Goal: Task Accomplishment & Management: Complete application form

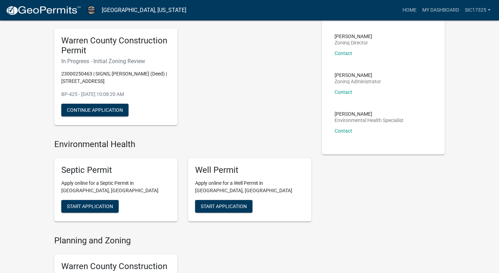
scroll to position [47, 0]
click at [111, 112] on button "Continue Application" at bounding box center [94, 110] width 67 height 13
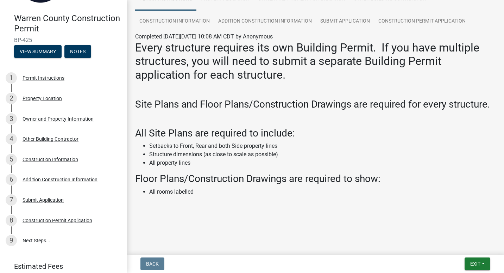
scroll to position [82, 0]
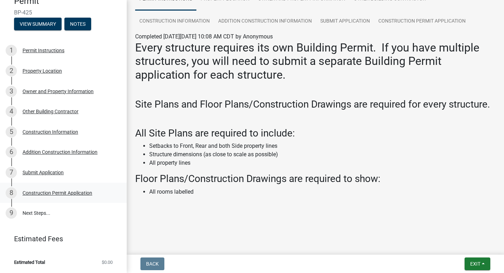
click at [34, 197] on div "8 Construction Permit Application" at bounding box center [61, 192] width 110 height 11
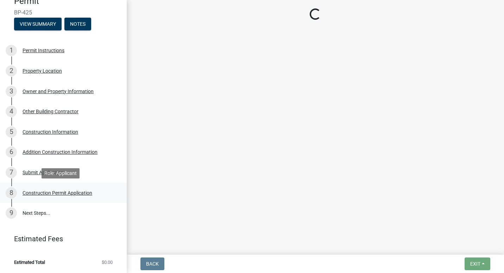
scroll to position [0, 0]
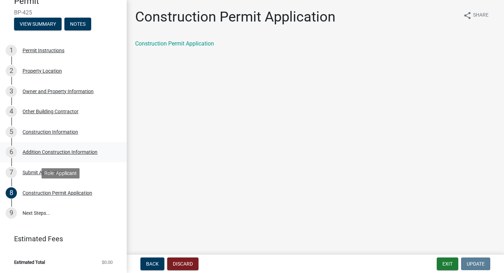
click at [36, 156] on div "6 Addition Construction Information" at bounding box center [61, 151] width 110 height 11
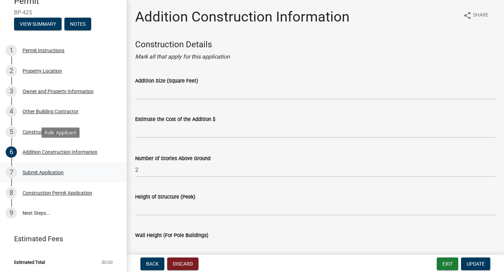
click at [35, 176] on div "7 Submit Application" at bounding box center [61, 172] width 110 height 11
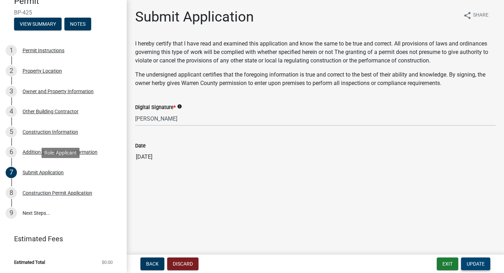
click at [477, 265] on span "Update" at bounding box center [476, 264] width 18 height 6
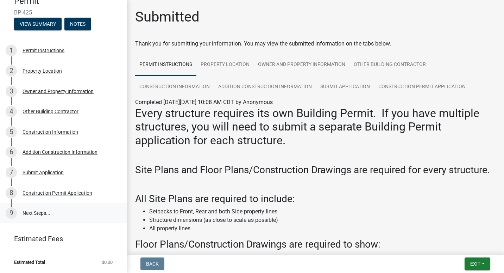
click at [22, 215] on link "9 Next Steps..." at bounding box center [63, 213] width 127 height 20
click at [442, 91] on link "Construction Permit Application" at bounding box center [422, 87] width 96 height 23
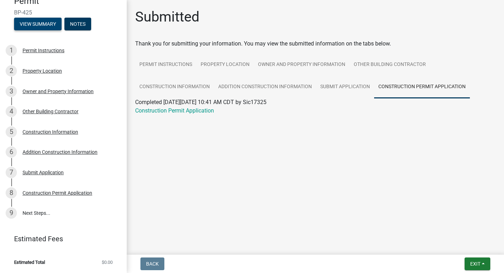
click at [44, 26] on button "View Summary" at bounding box center [38, 24] width 48 height 13
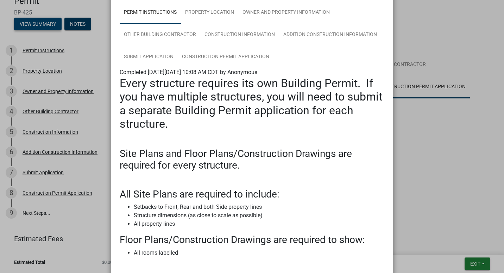
scroll to position [102, 0]
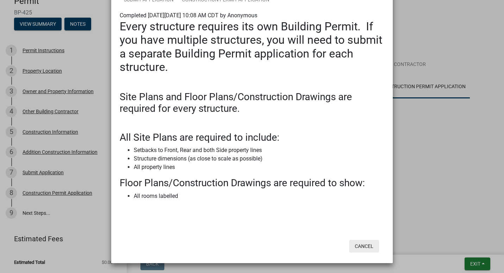
click at [364, 252] on button "Cancel" at bounding box center [364, 246] width 30 height 13
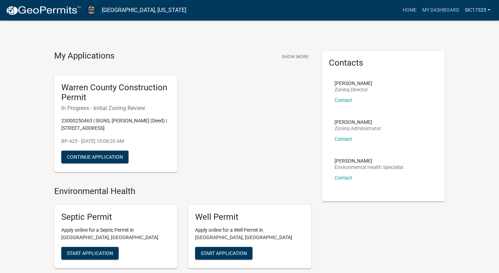
click at [470, 10] on link "Sic17325" at bounding box center [477, 10] width 31 height 13
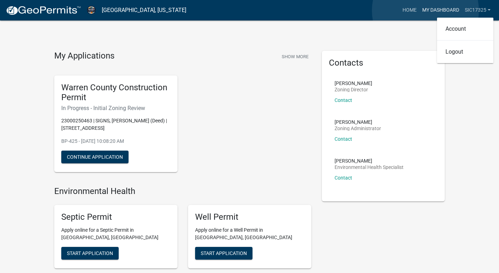
click at [426, 11] on link "My Dashboard" at bounding box center [441, 10] width 43 height 13
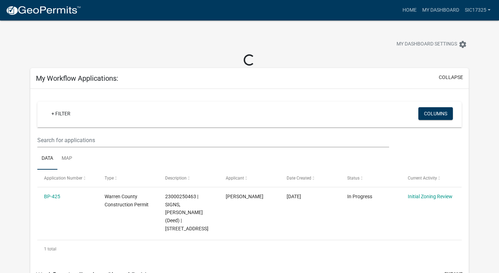
click at [480, 138] on app-user-applications "more_horiz Home My Dashboard Sic17325 Account Logout My Dashboard Settings sett…" at bounding box center [249, 269] width 499 height 498
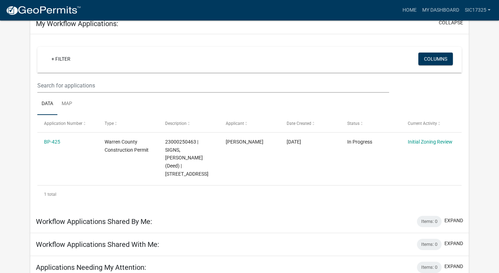
scroll to position [28, 0]
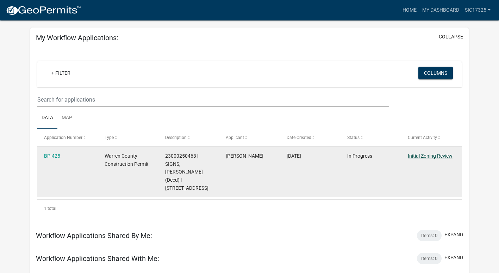
click at [436, 154] on link "Initial Zoning Review" at bounding box center [430, 156] width 45 height 6
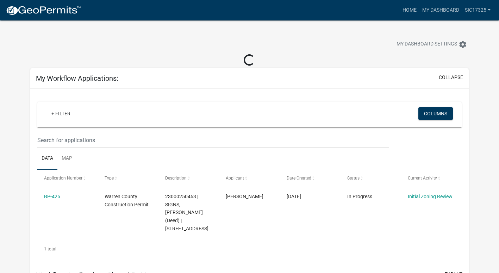
click at [480, 174] on app-user-applications "more_horiz Home My Dashboard Sic17325 Account Logout My Dashboard Settings sett…" at bounding box center [249, 183] width 499 height 327
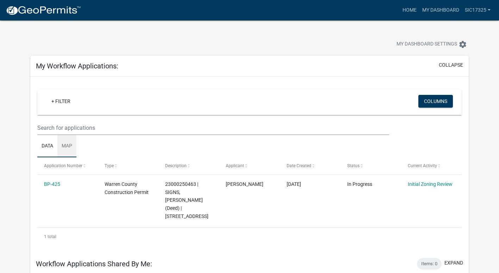
click at [68, 145] on link "Map" at bounding box center [66, 146] width 19 height 23
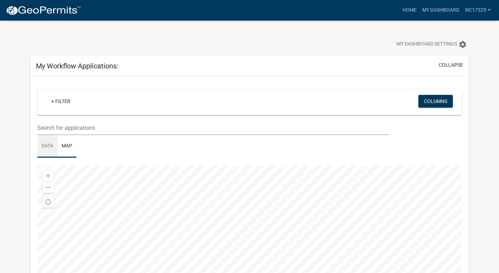
click at [46, 147] on link "Data" at bounding box center [47, 146] width 20 height 23
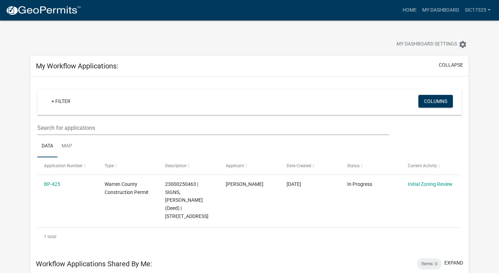
click at [13, 159] on app-user-applications "more_horiz Home My Dashboard Sic17325 Account Logout My Dashboard Settings sett…" at bounding box center [249, 181] width 499 height 323
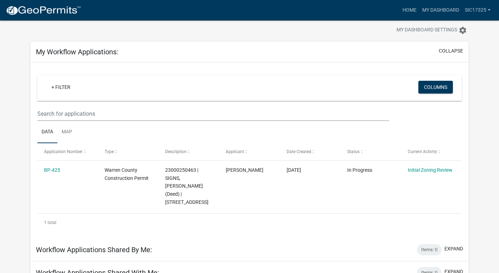
scroll to position [28, 0]
